Goal: Information Seeking & Learning: Understand process/instructions

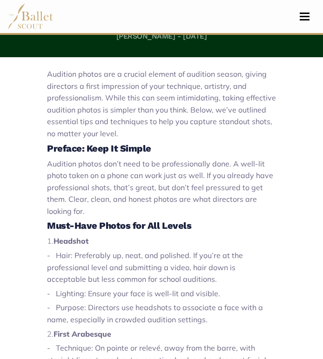
scroll to position [265, 0]
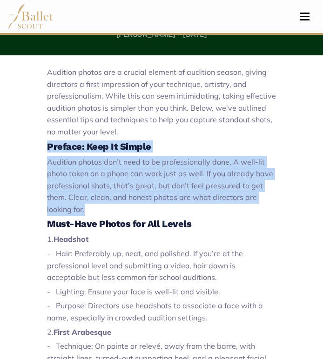
drag, startPoint x: 42, startPoint y: 138, endPoint x: 96, endPoint y: 208, distance: 88.8
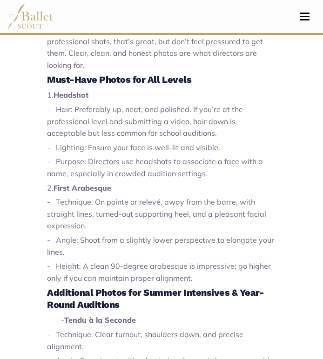
scroll to position [418, 0]
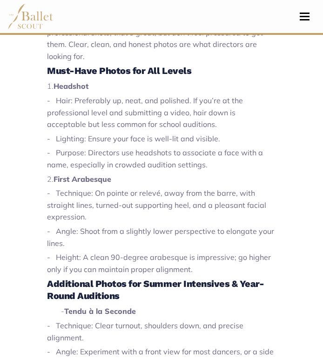
drag, startPoint x: 47, startPoint y: 69, endPoint x: 225, endPoint y: 265, distance: 264.7
drag, startPoint x: 74, startPoint y: 190, endPoint x: 133, endPoint y: 219, distance: 65.5
click at [134, 219] on p "- Technique: On pointe or relevé, away from the barre, with straight lines, tur…" at bounding box center [161, 205] width 229 height 36
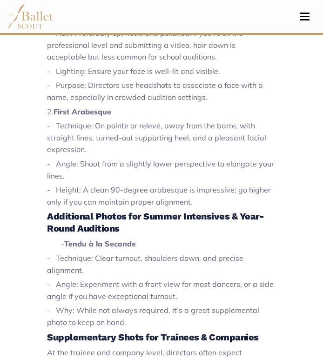
scroll to position [486, 0]
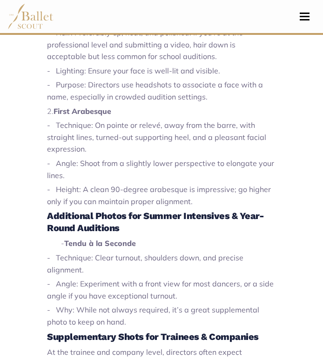
drag, startPoint x: 76, startPoint y: 161, endPoint x: 223, endPoint y: 203, distance: 152.5
click at [223, 203] on div "Audition photos are a crucial element of audition season, giving directors a fi…" at bounding box center [161, 358] width 229 height 1025
click at [80, 140] on span "- Technique: On pointe or relevé, away from the barre, with straight lines, tur…" at bounding box center [156, 136] width 219 height 33
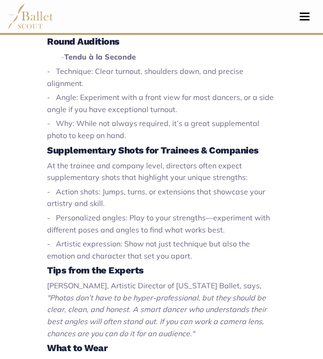
scroll to position [673, 0]
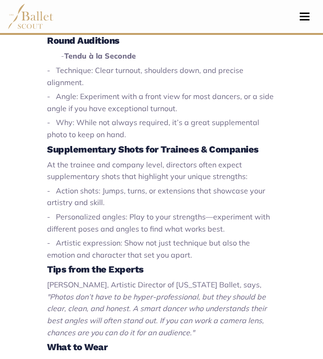
drag, startPoint x: 43, startPoint y: 164, endPoint x: 195, endPoint y: 256, distance: 177.8
click at [196, 257] on div "Audition photos are a crucial element of audition season, giving directors a fi…" at bounding box center [161, 168] width 251 height 1042
click at [36, 112] on div "Audition photos are a crucial element of audition season, giving directors a fi…" at bounding box center [161, 168] width 251 height 1042
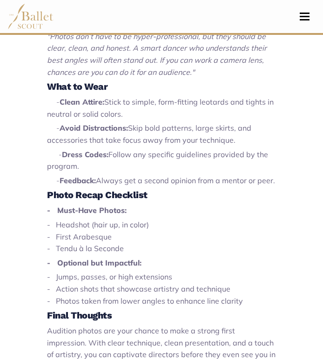
scroll to position [934, 0]
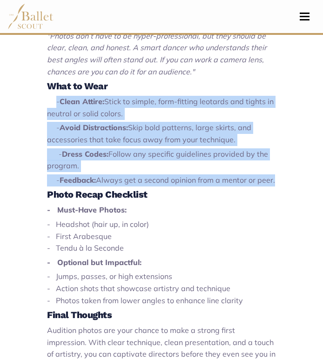
drag, startPoint x: 54, startPoint y: 102, endPoint x: 121, endPoint y: 194, distance: 113.5
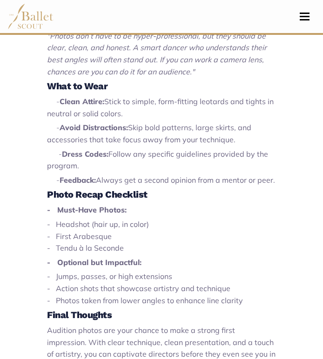
drag, startPoint x: 67, startPoint y: 101, endPoint x: 250, endPoint y: 138, distance: 186.4
click at [87, 160] on p "- Dress Codes: Follow any specific guidelines provided by the program." at bounding box center [161, 160] width 229 height 24
drag, startPoint x: 57, startPoint y: 153, endPoint x: 109, endPoint y: 192, distance: 64.6
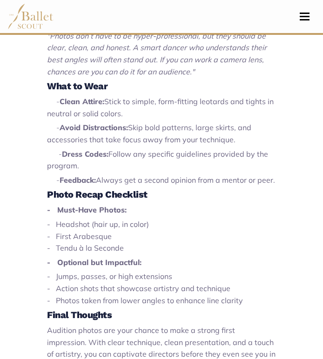
click at [89, 216] on p "- Must-Have Photos:" at bounding box center [161, 210] width 229 height 12
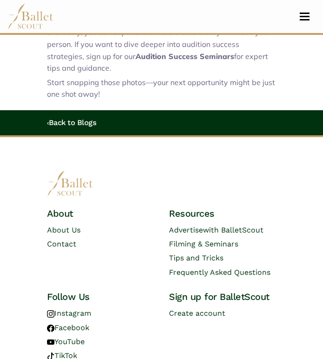
scroll to position [1324, 0]
